Goal: Information Seeking & Learning: Learn about a topic

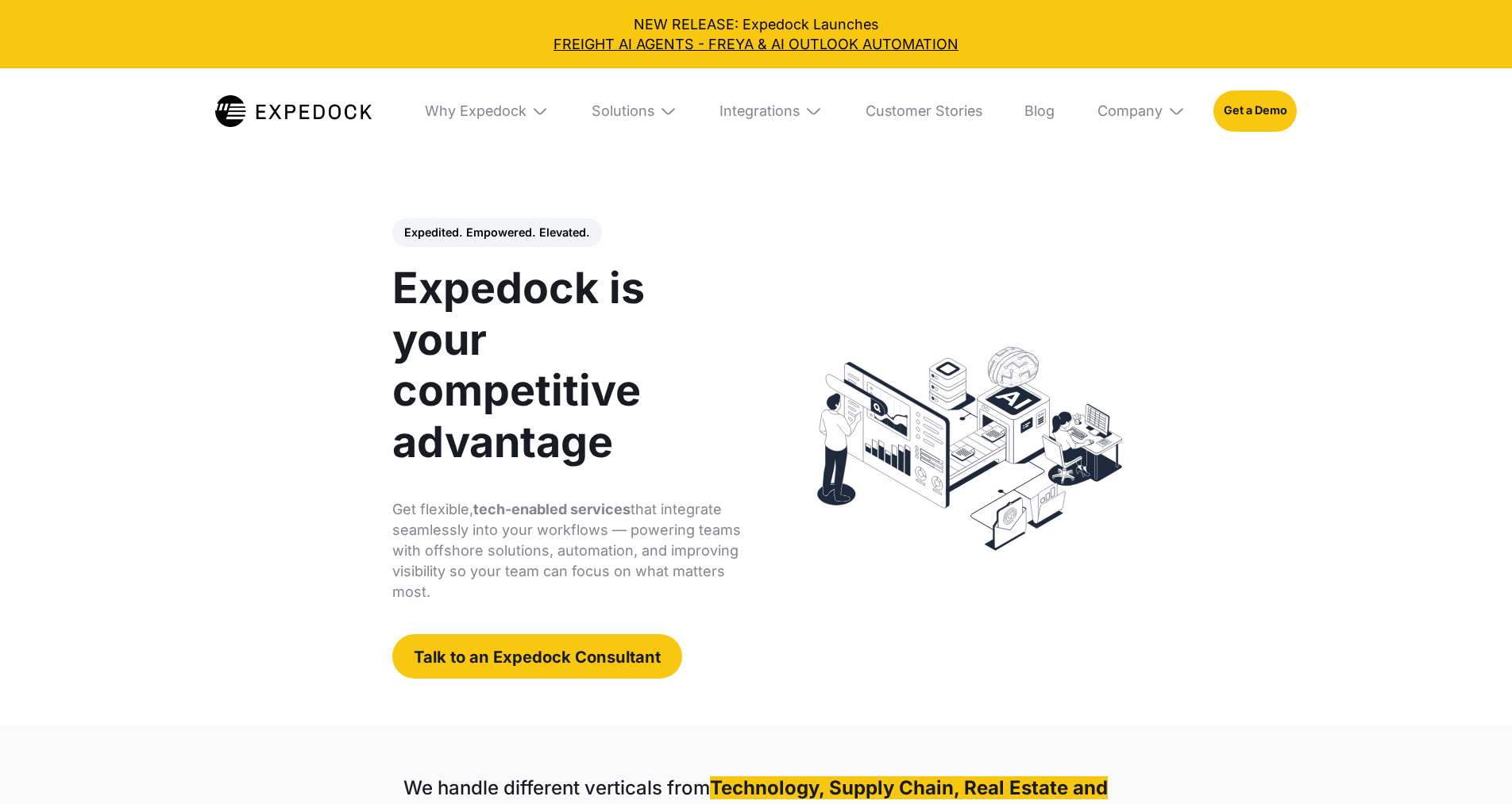
select select
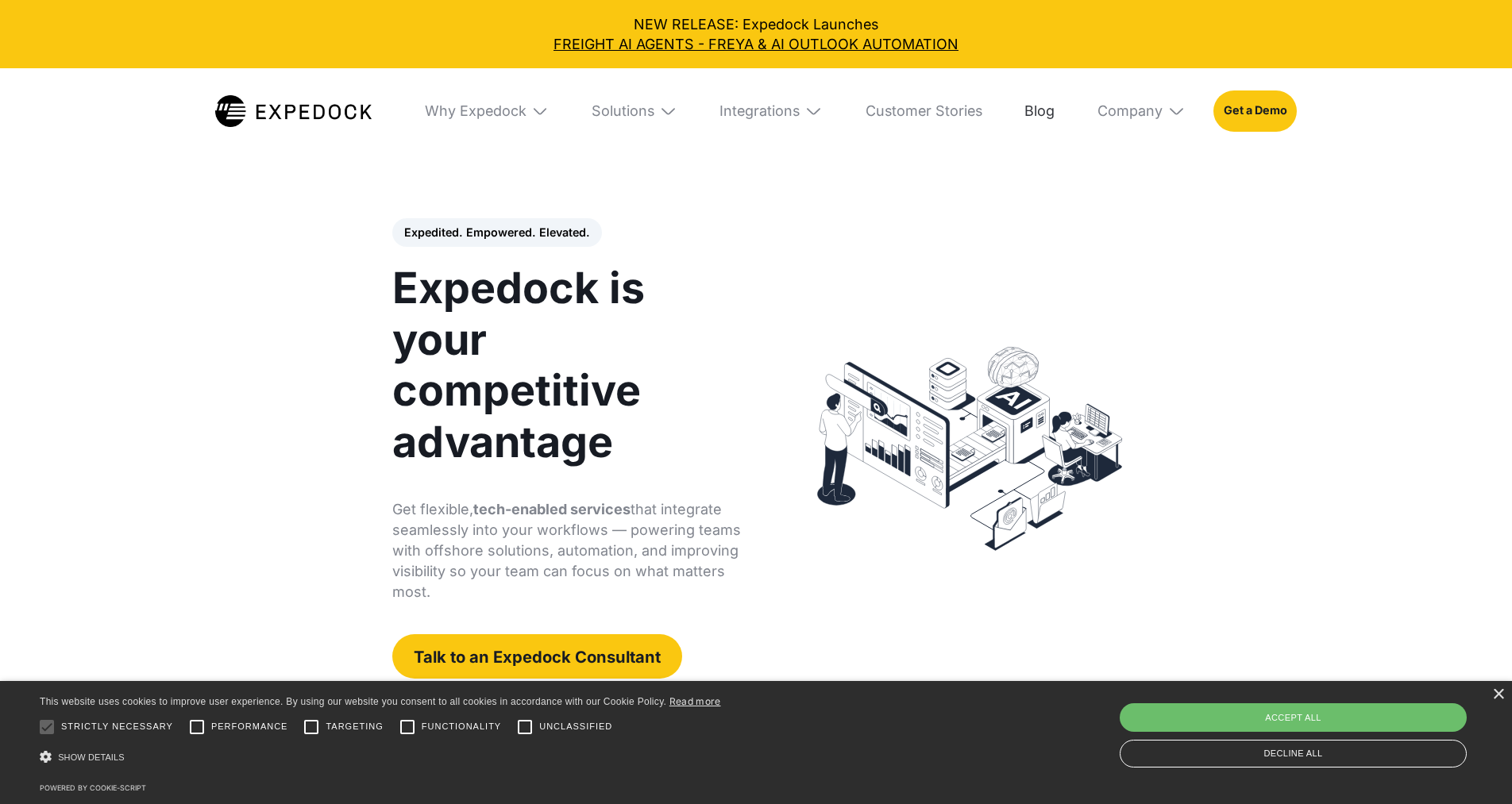
click at [1034, 109] on link "Blog" at bounding box center [1038, 111] width 58 height 86
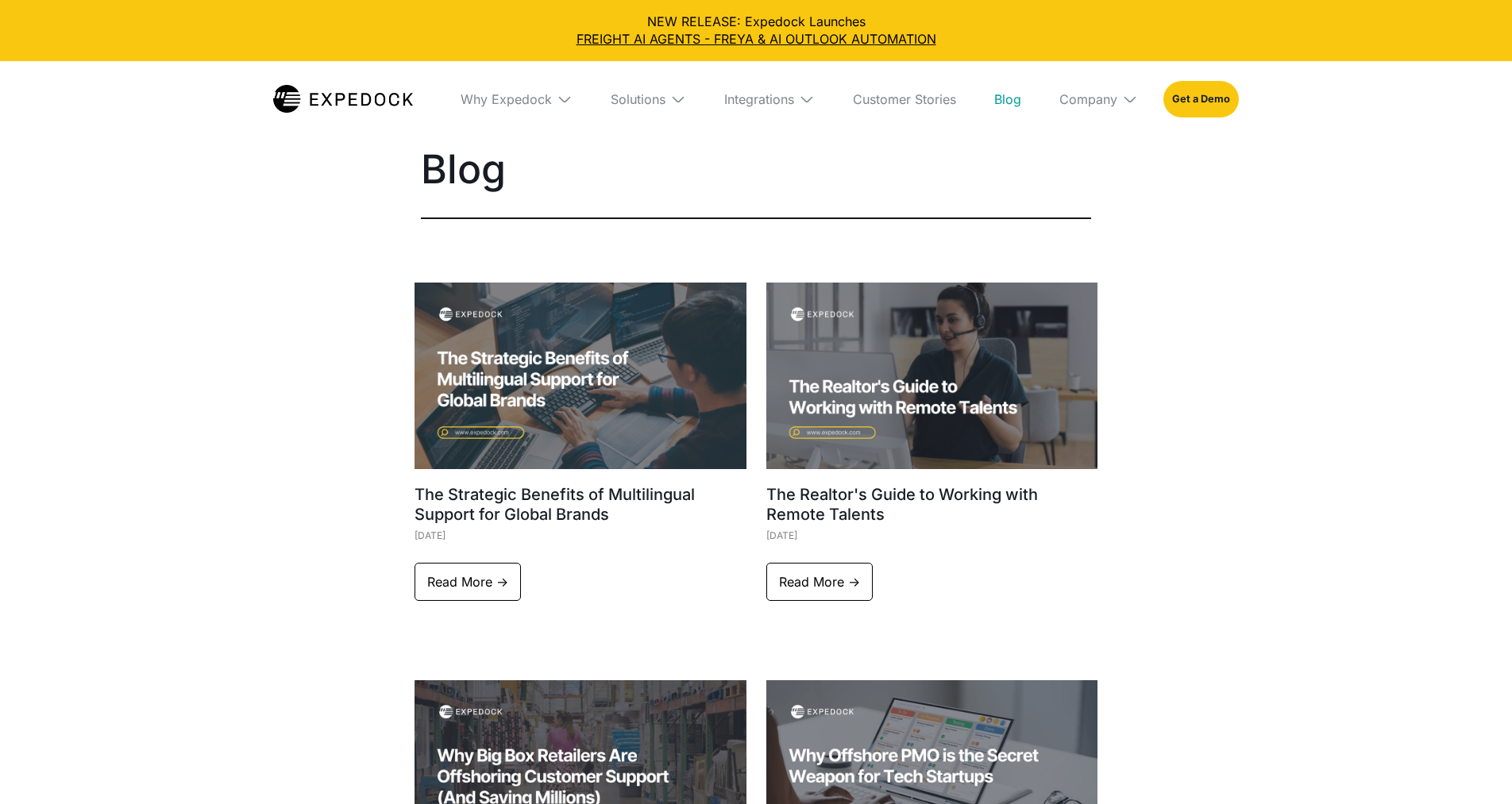
select select
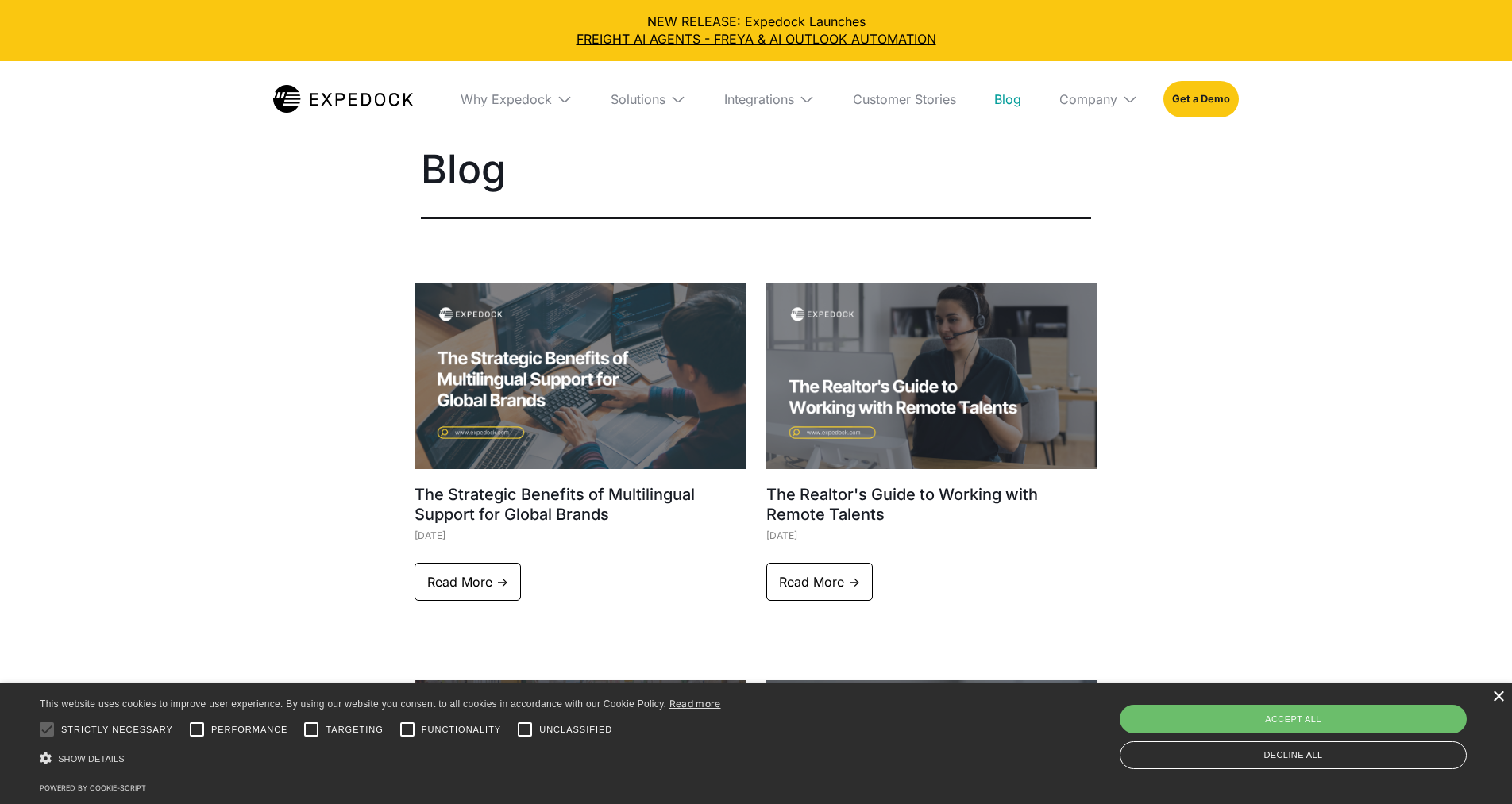
click at [1501, 698] on div "×" at bounding box center [1498, 698] width 11 height 11
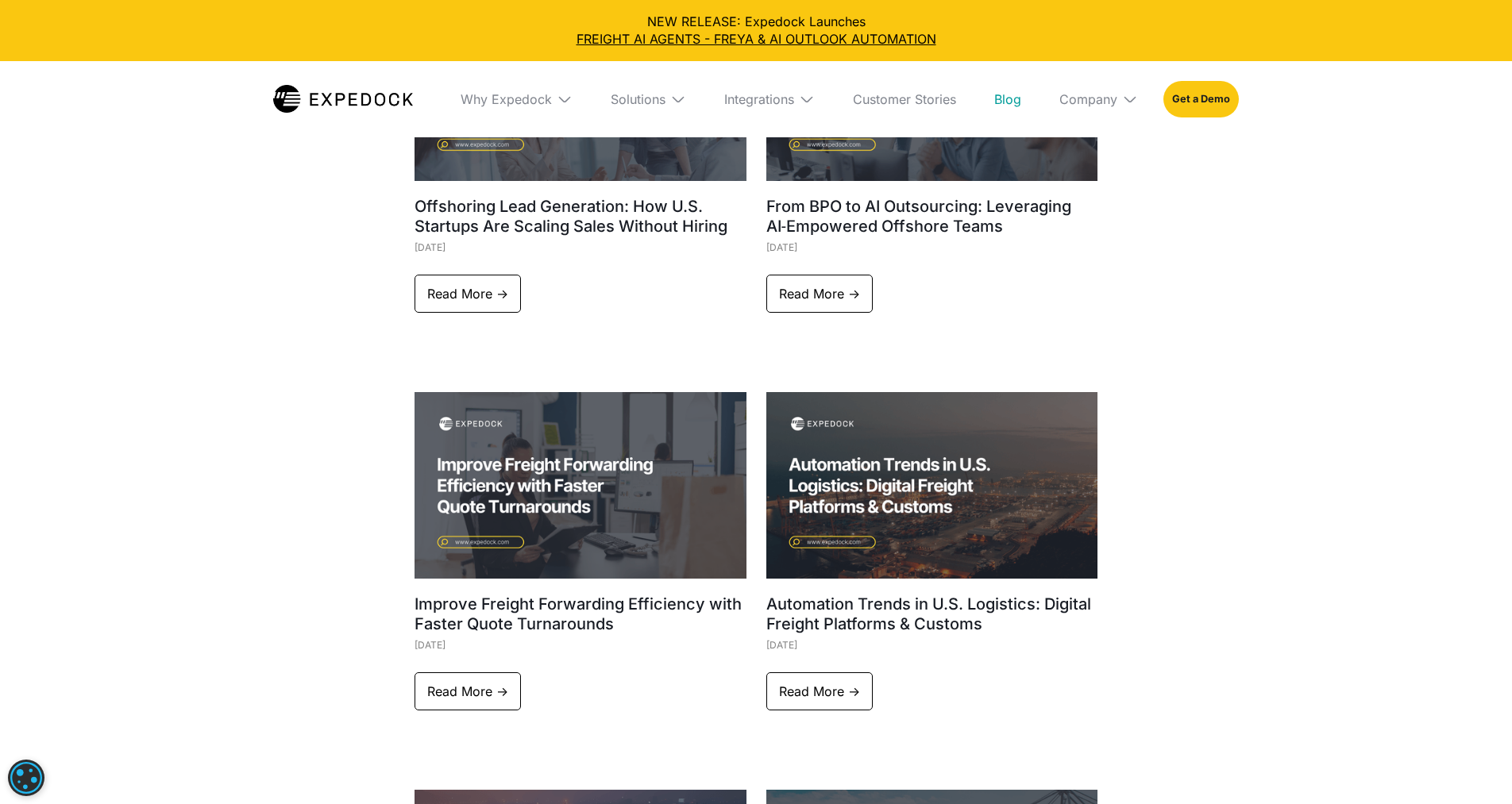
scroll to position [1093, 0]
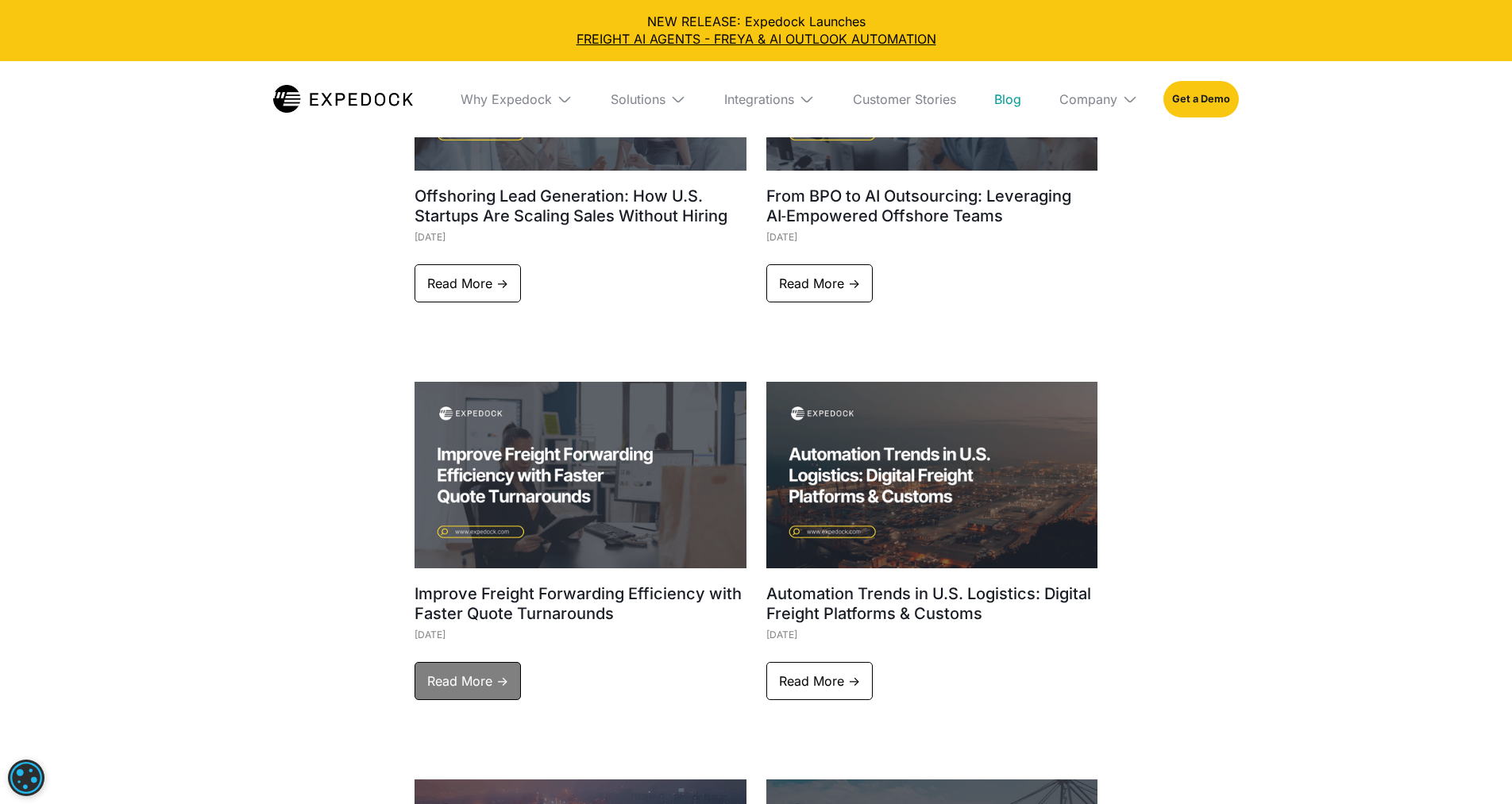
click at [478, 685] on link "Read More ->" at bounding box center [467, 681] width 106 height 38
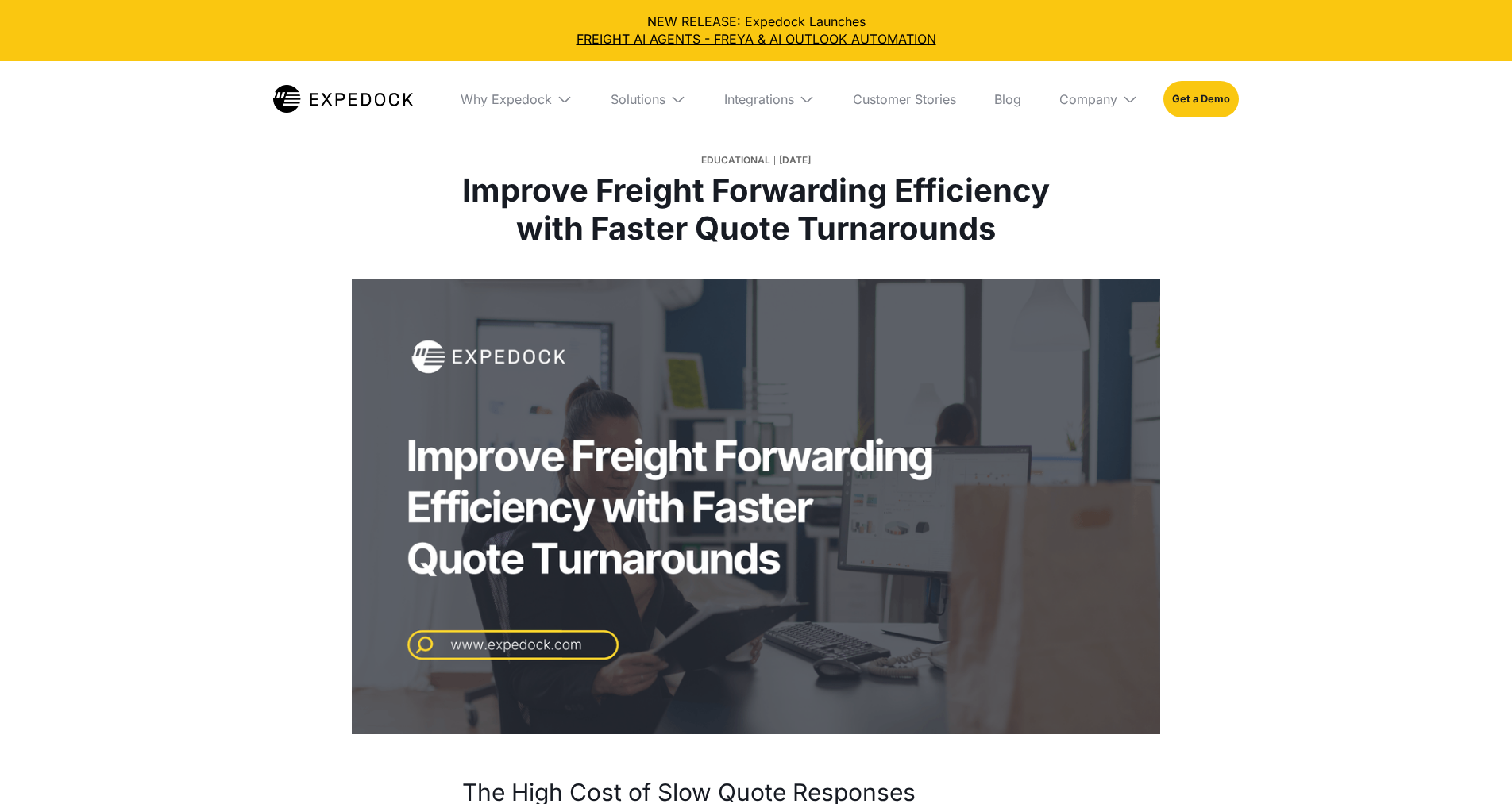
select select
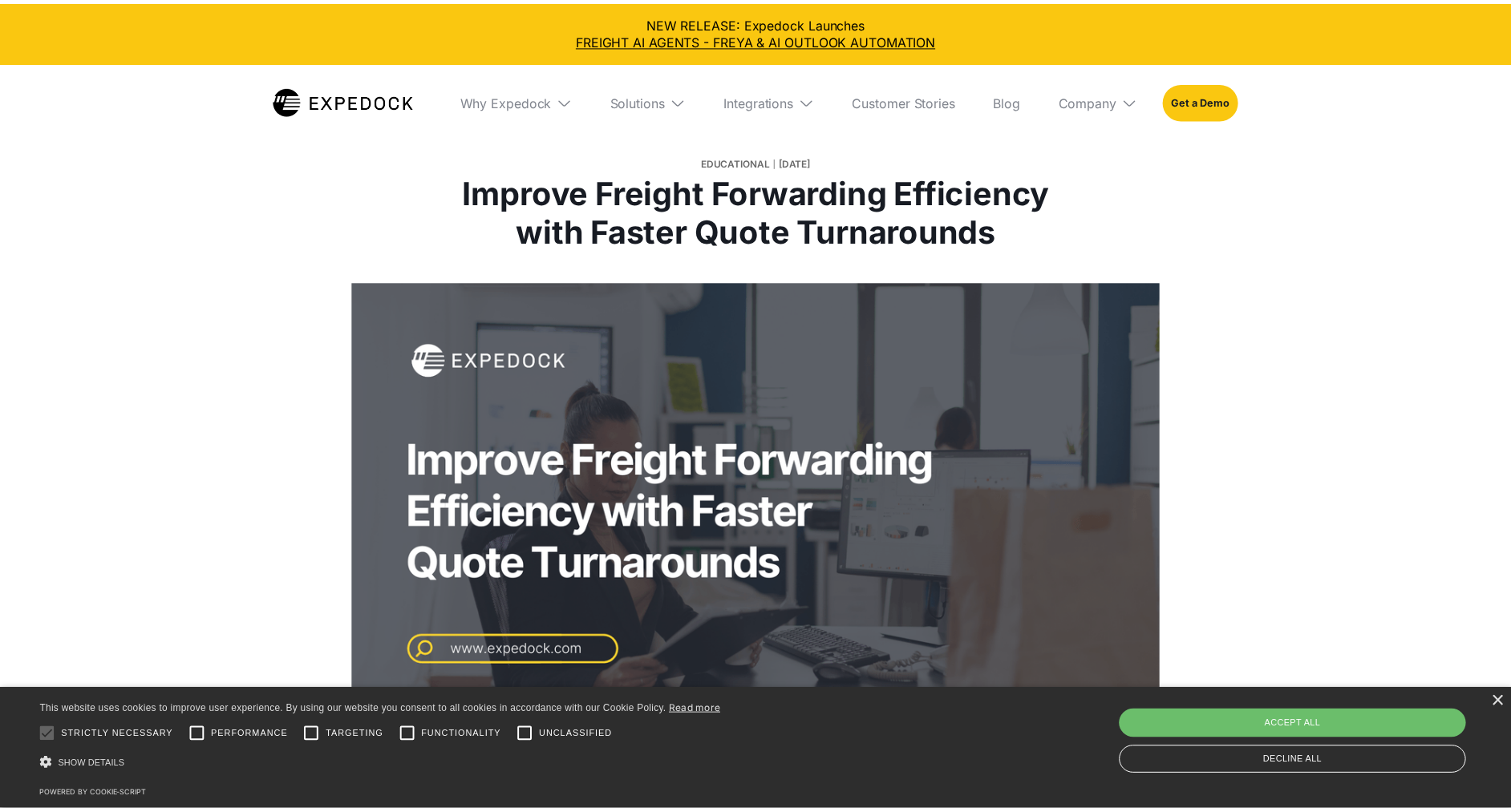
scroll to position [791, 0]
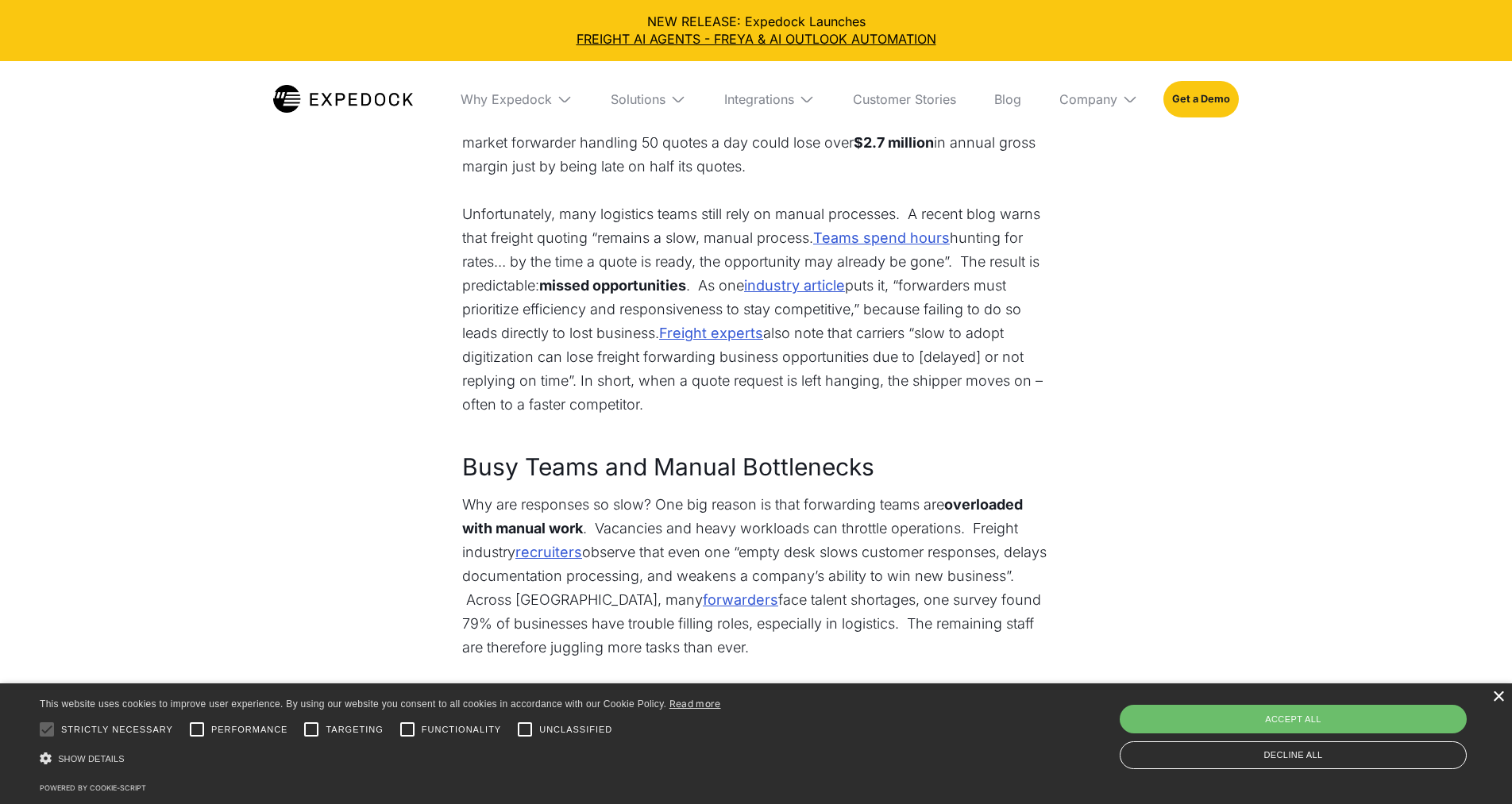
click at [1494, 700] on div "×" at bounding box center [1498, 698] width 11 height 11
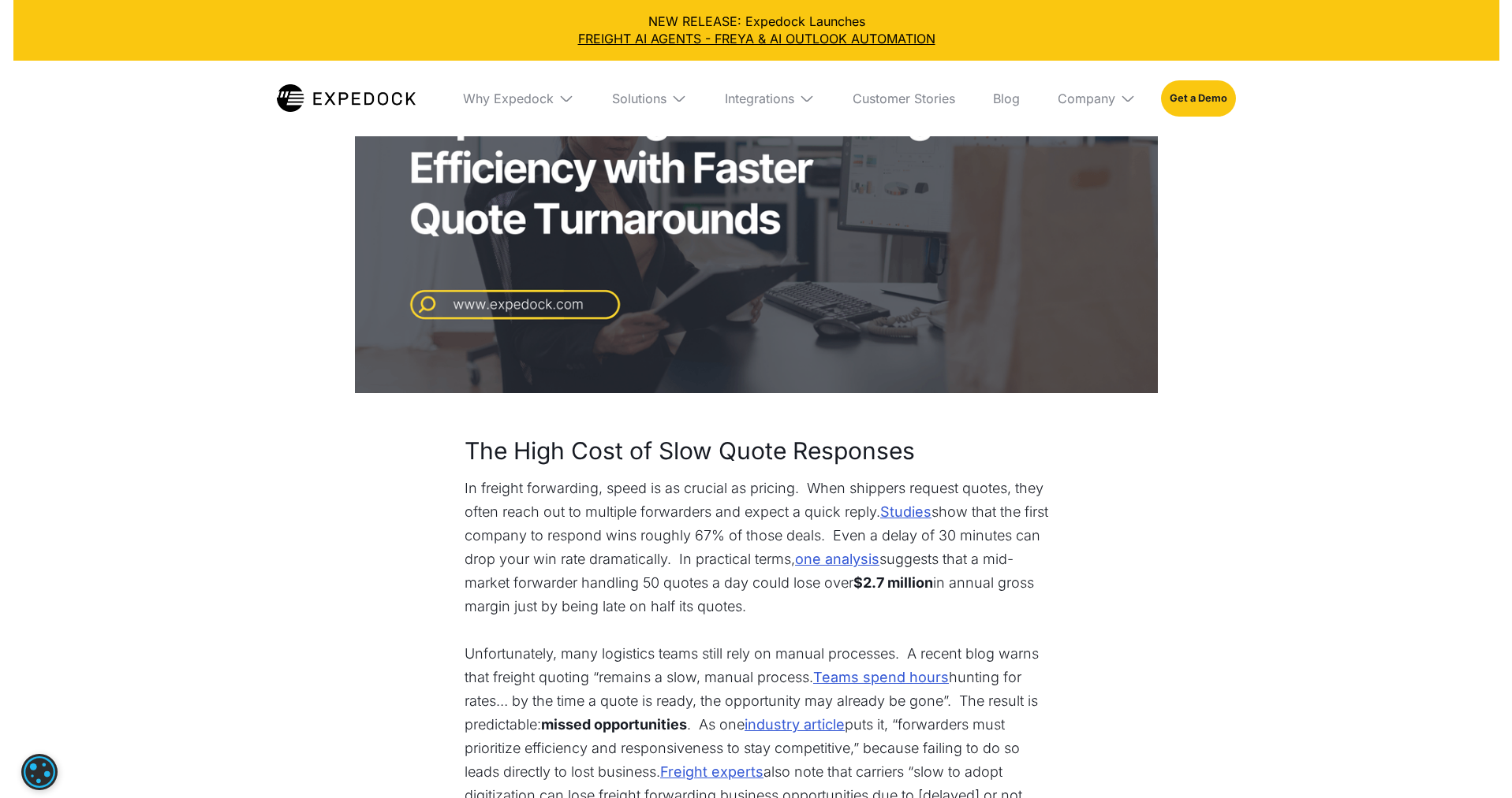
scroll to position [0, 0]
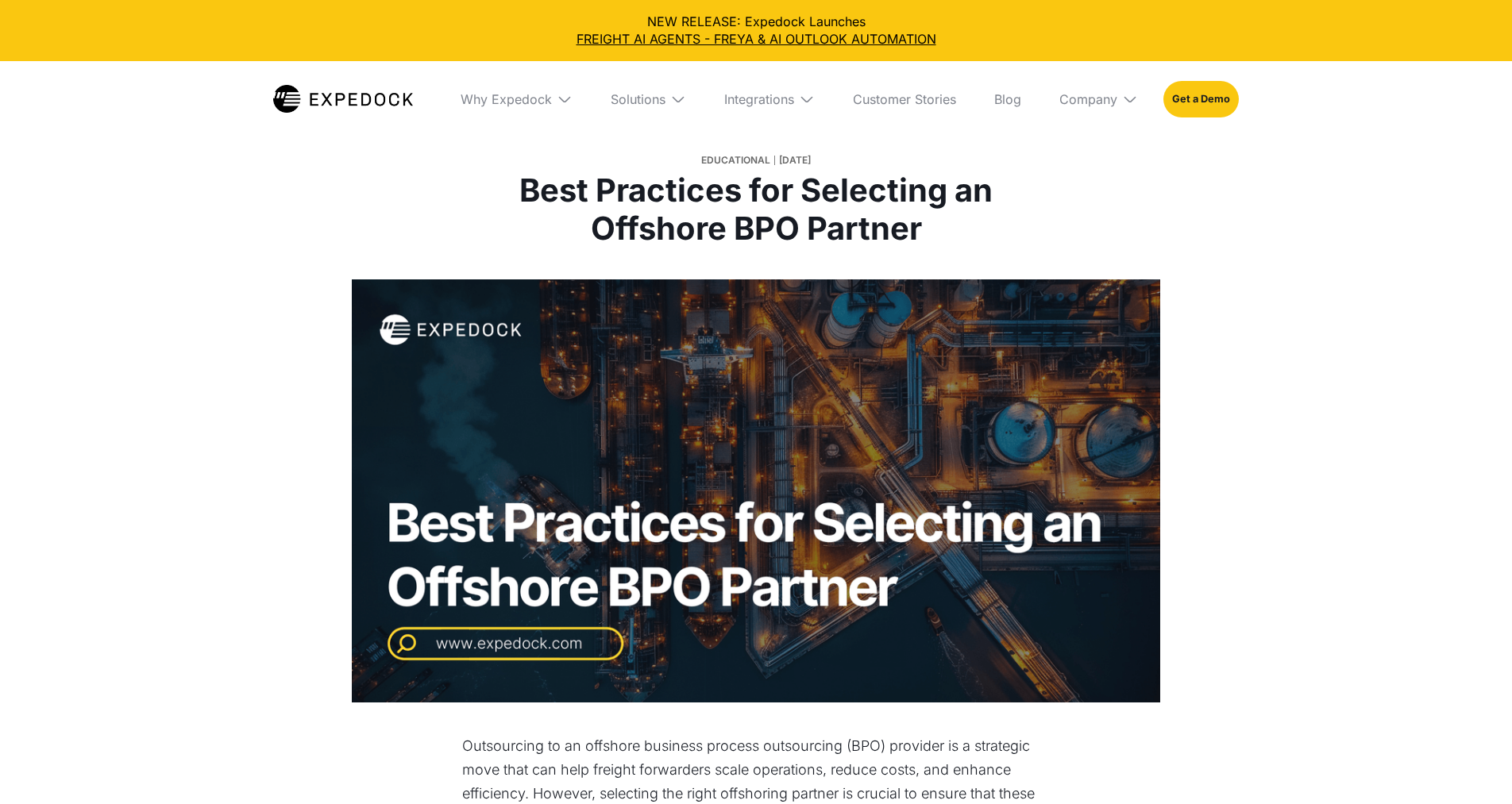
select select
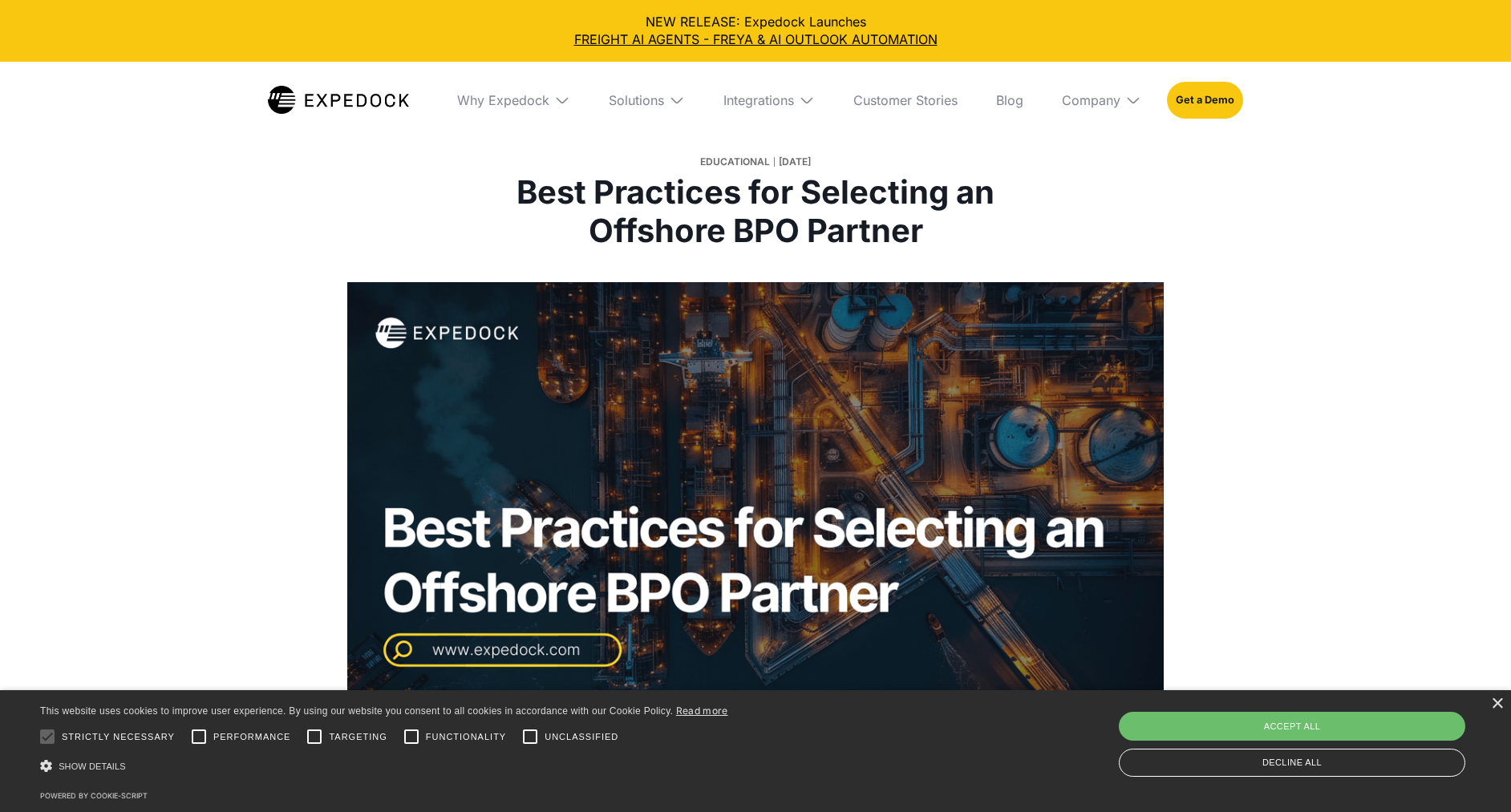
click at [1047, 125] on div "Why Expedock WHy Expedock Expedock Document Automation Products vs. Alternative…" at bounding box center [844, 101] width 799 height 77
click at [982, 78] on div "Why Expedock WHy Expedock Expedock Document Automation Products vs. Alternative…" at bounding box center [844, 101] width 799 height 77
click at [1001, 115] on link "Blog" at bounding box center [1009, 101] width 53 height 77
